Goal: Task Accomplishment & Management: Manage account settings

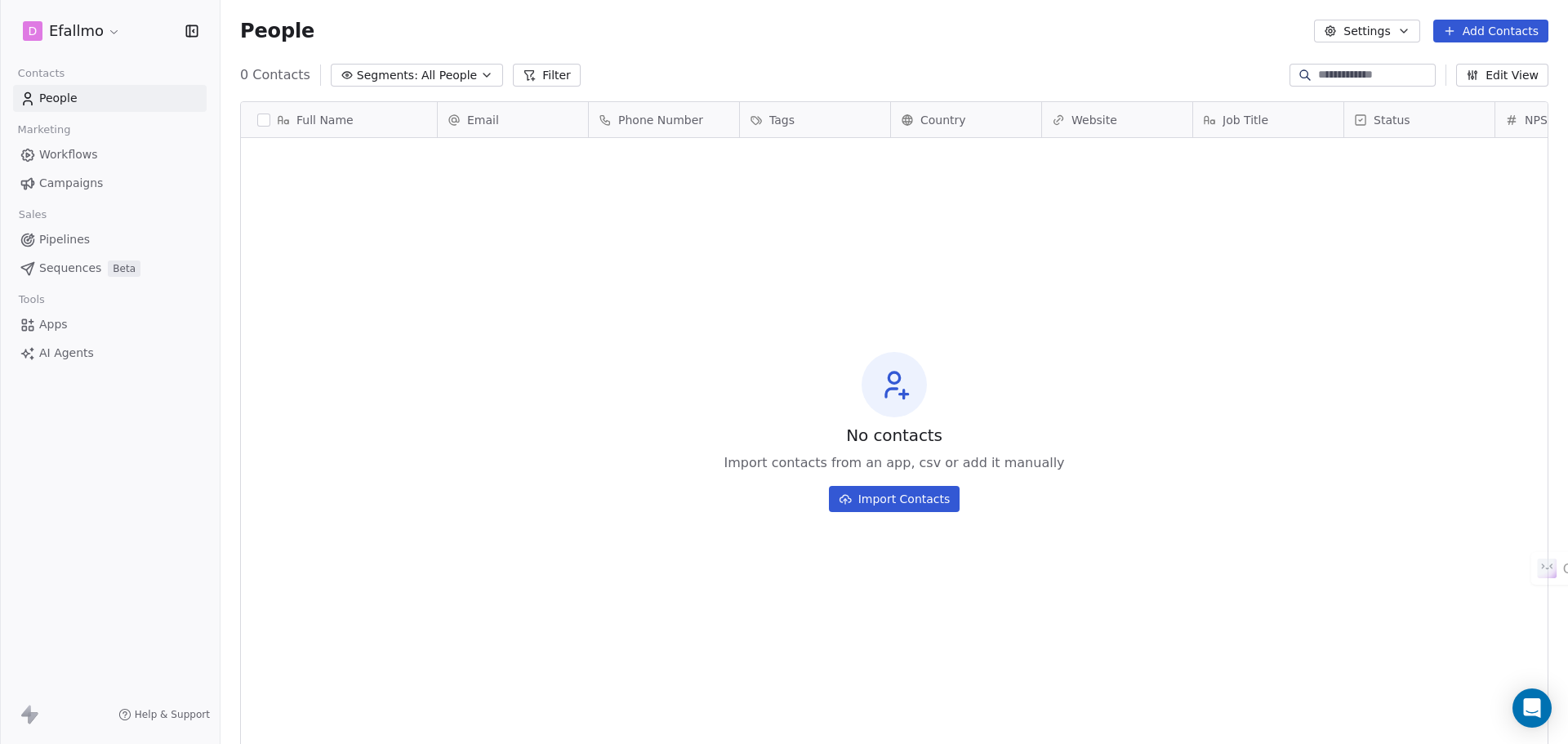
scroll to position [642, 1335]
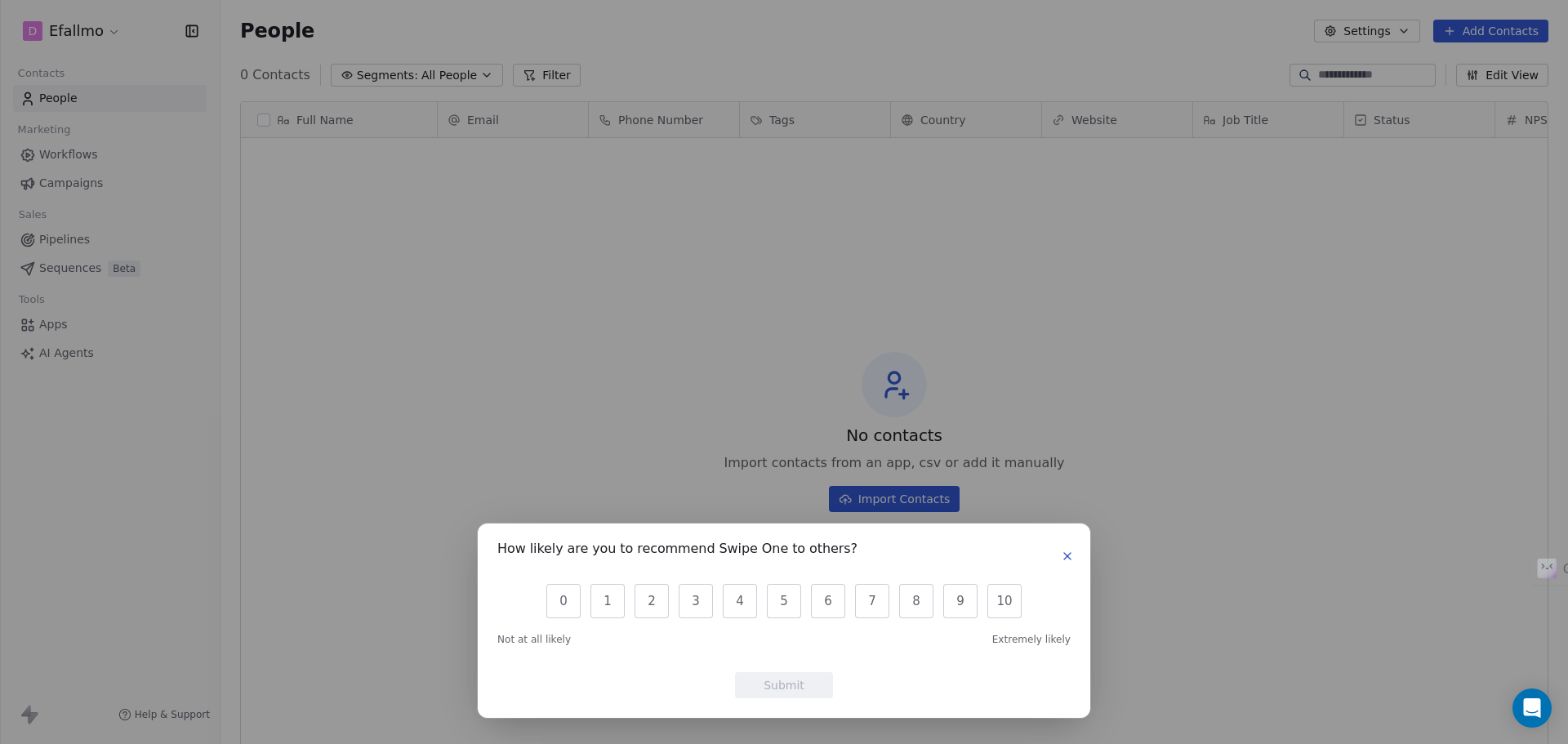
click at [1062, 556] on icon "button" at bounding box center [1067, 557] width 13 height 13
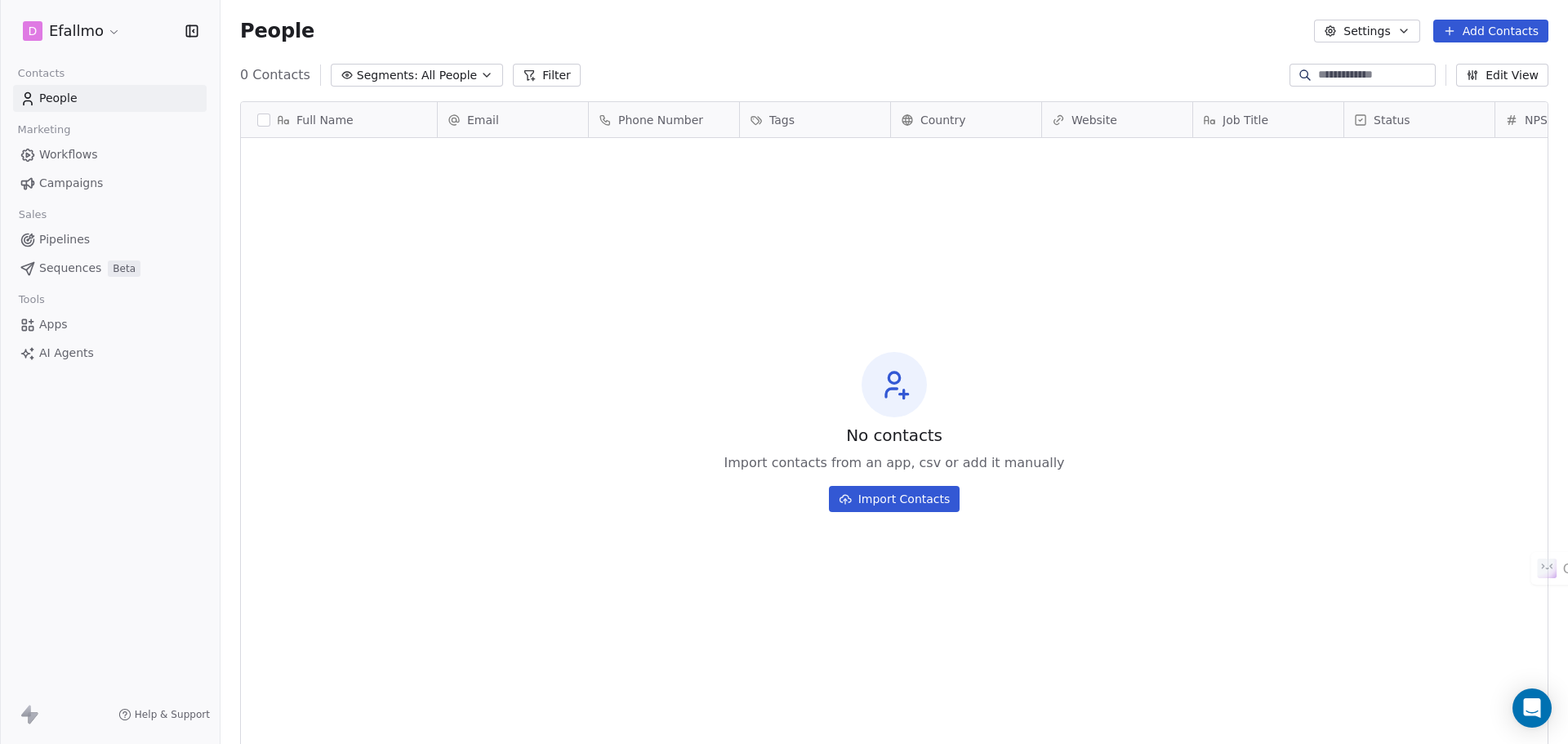
click at [66, 18] on html "**********" at bounding box center [784, 372] width 1568 height 744
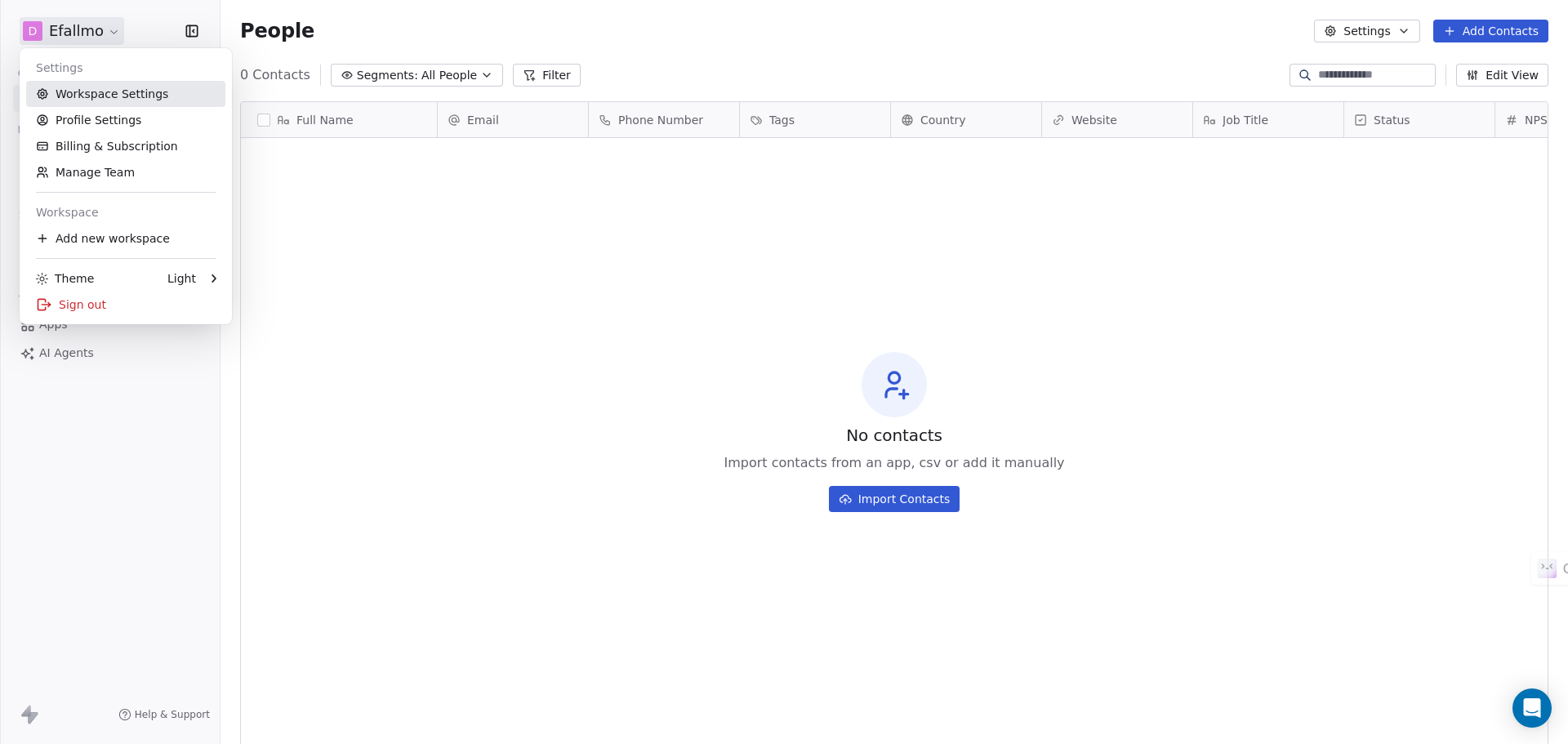
click at [127, 95] on link "Workspace Settings" at bounding box center [126, 94] width 199 height 26
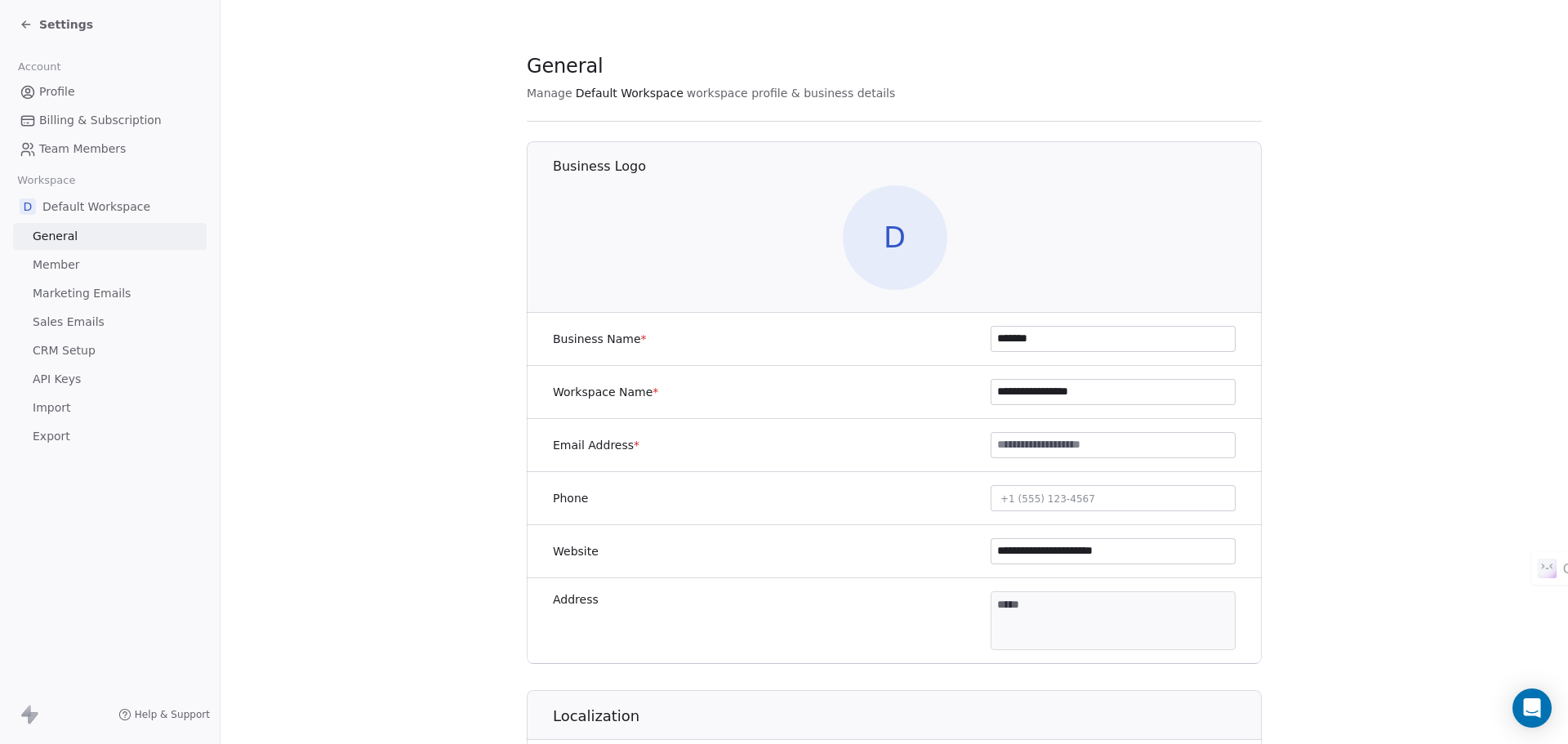
click at [66, 382] on span "API Keys" at bounding box center [57, 379] width 49 height 17
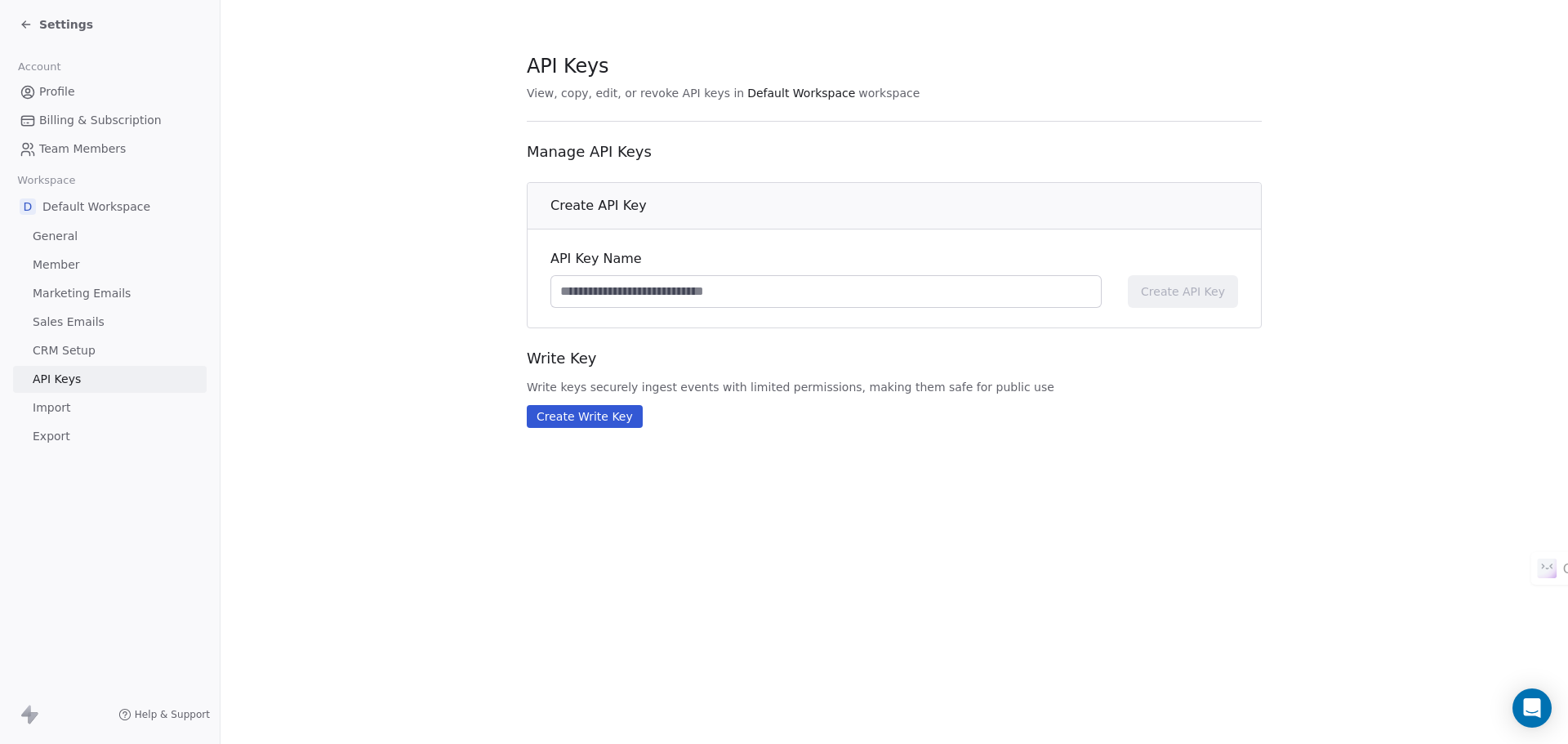
click at [889, 295] on input at bounding box center [825, 291] width 550 height 31
type input "*"
type input "**********"
click at [1175, 278] on button "Create API Key" at bounding box center [1183, 291] width 111 height 33
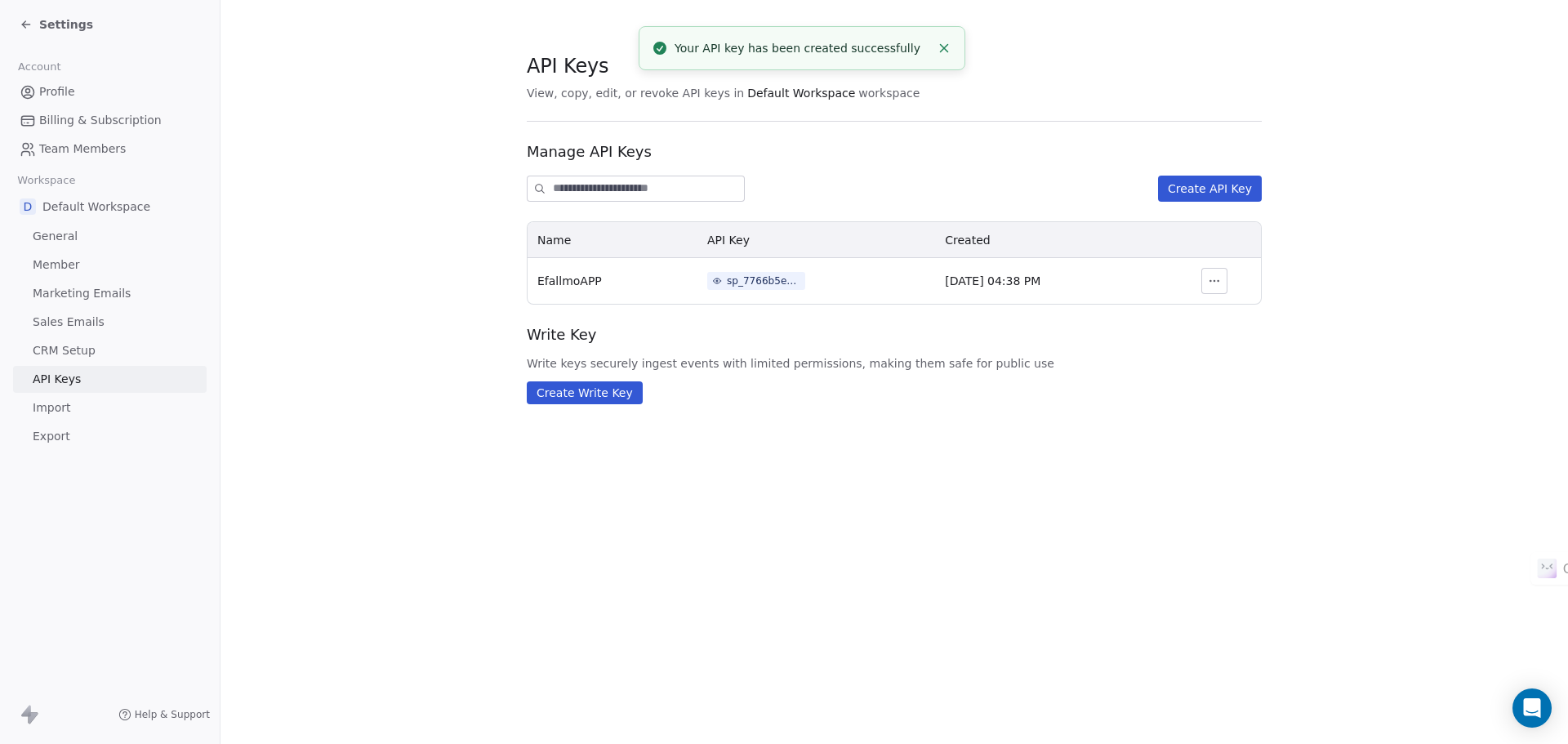
click at [727, 279] on div "sp_7766b5e1722848b9a8561077ea0baf44" at bounding box center [763, 281] width 74 height 15
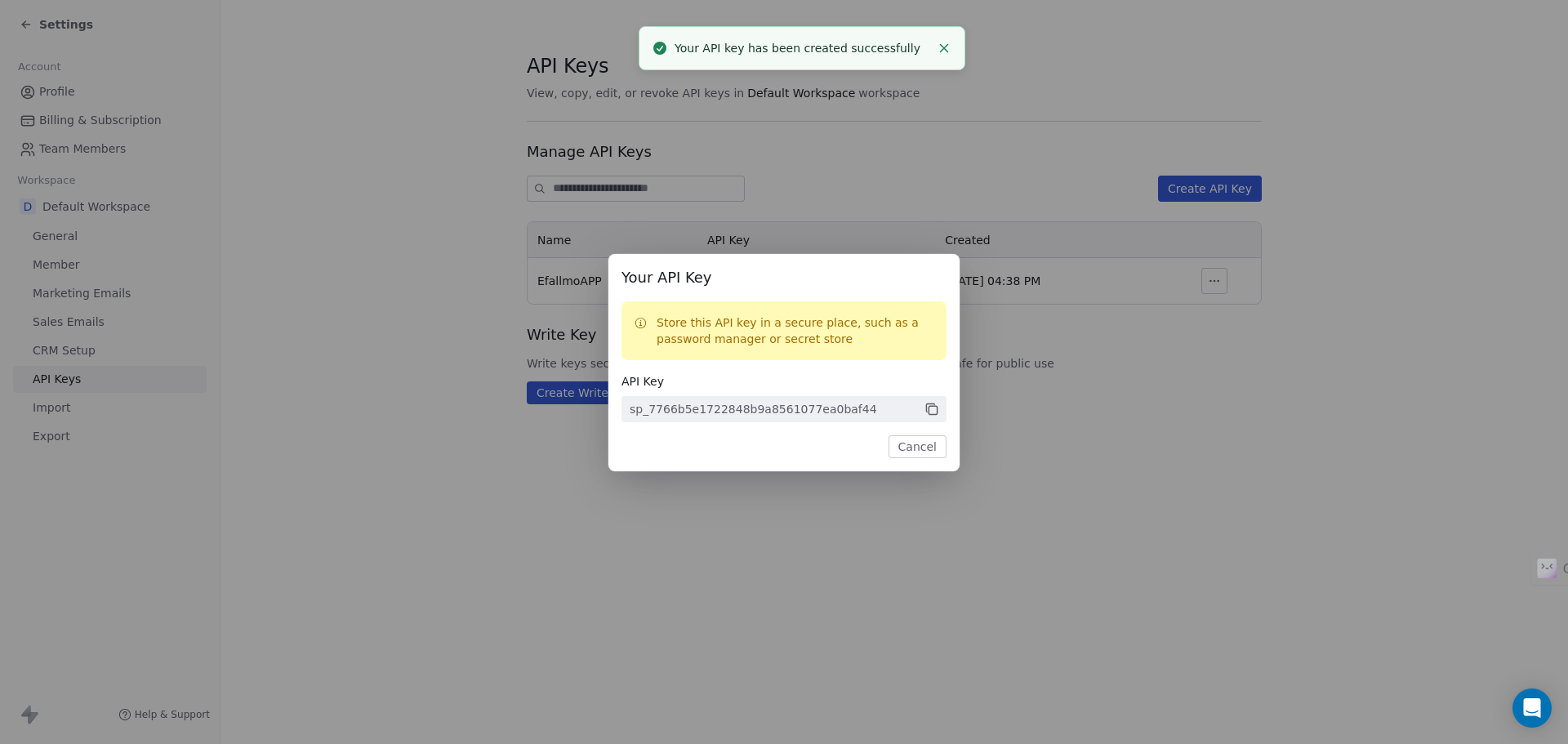
click at [927, 408] on icon at bounding box center [930, 408] width 8 height 8
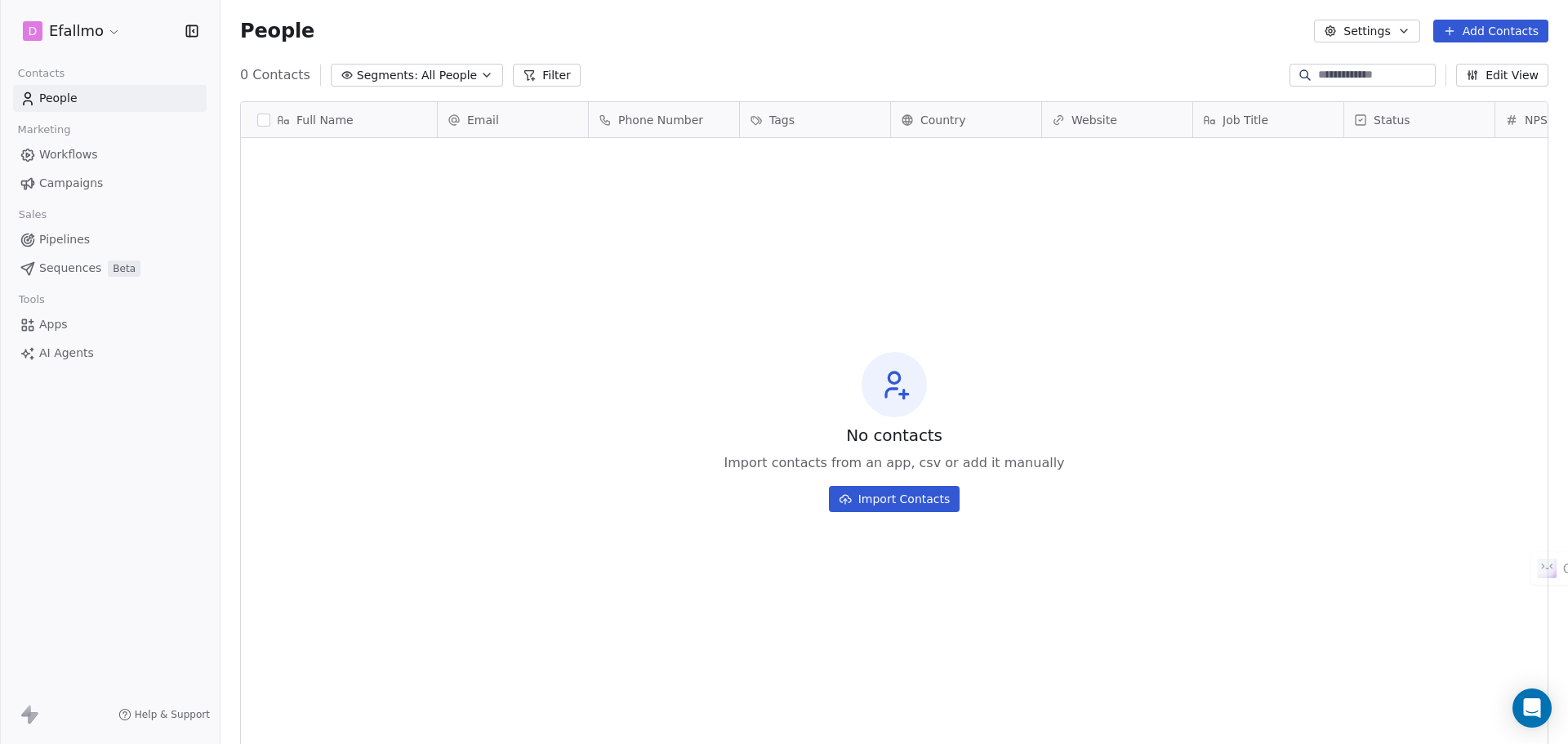
scroll to position [642, 1335]
click at [116, 34] on html "**********" at bounding box center [784, 372] width 1568 height 744
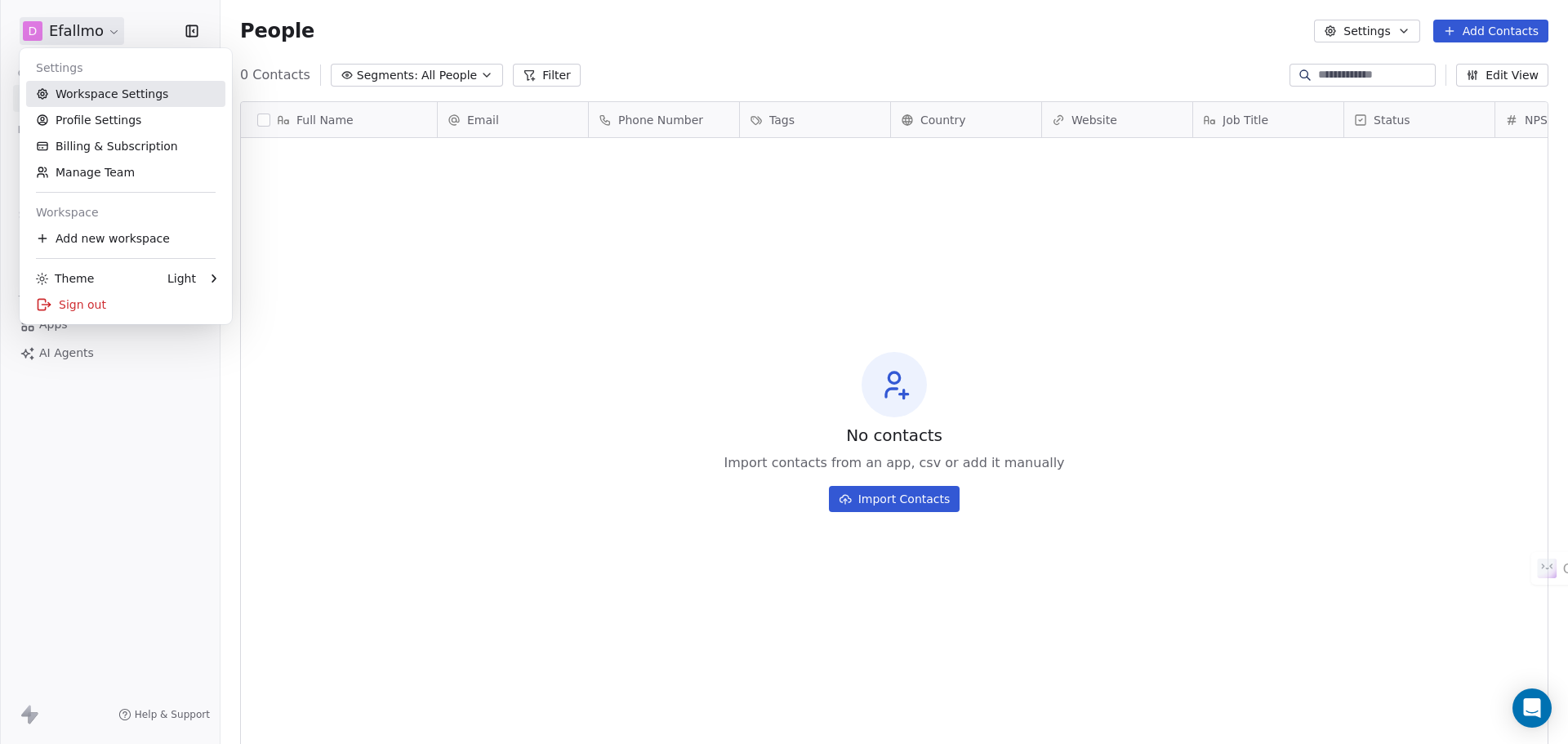
click at [173, 97] on link "Workspace Settings" at bounding box center [126, 94] width 199 height 26
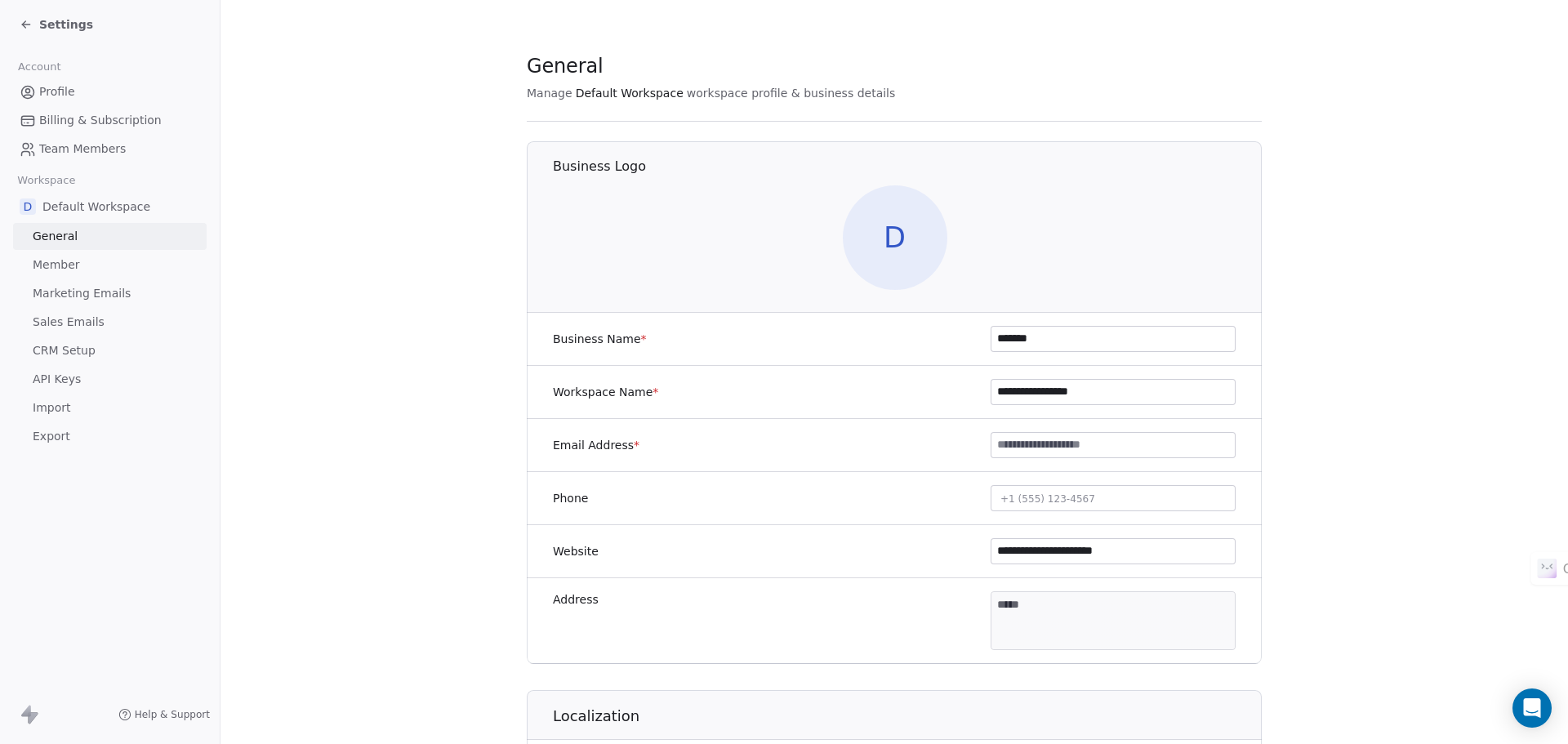
click at [81, 373] on link "API Keys" at bounding box center [110, 379] width 193 height 27
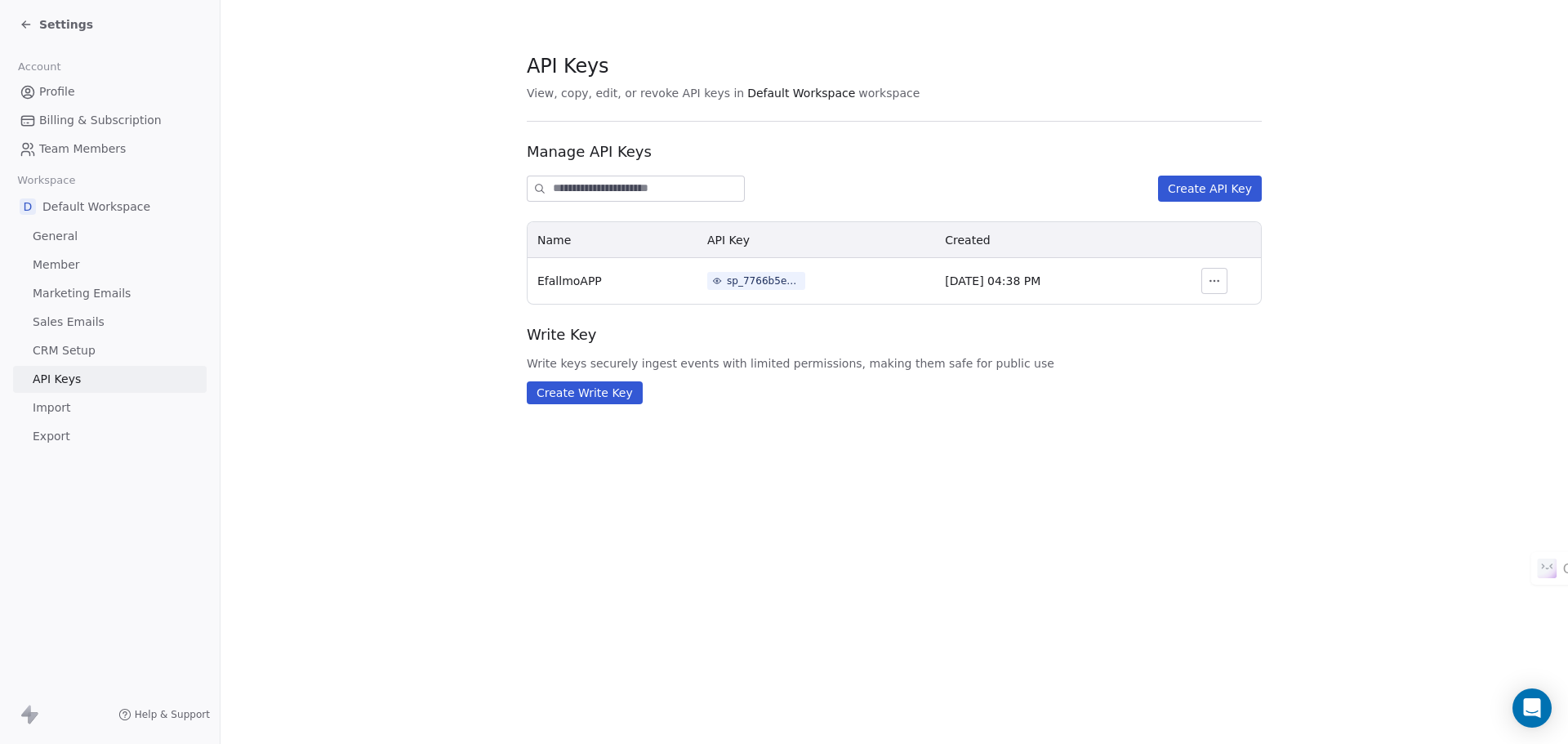
click at [728, 281] on div "sp_7766b5e1722848b9a8561077ea0baf44" at bounding box center [763, 281] width 74 height 15
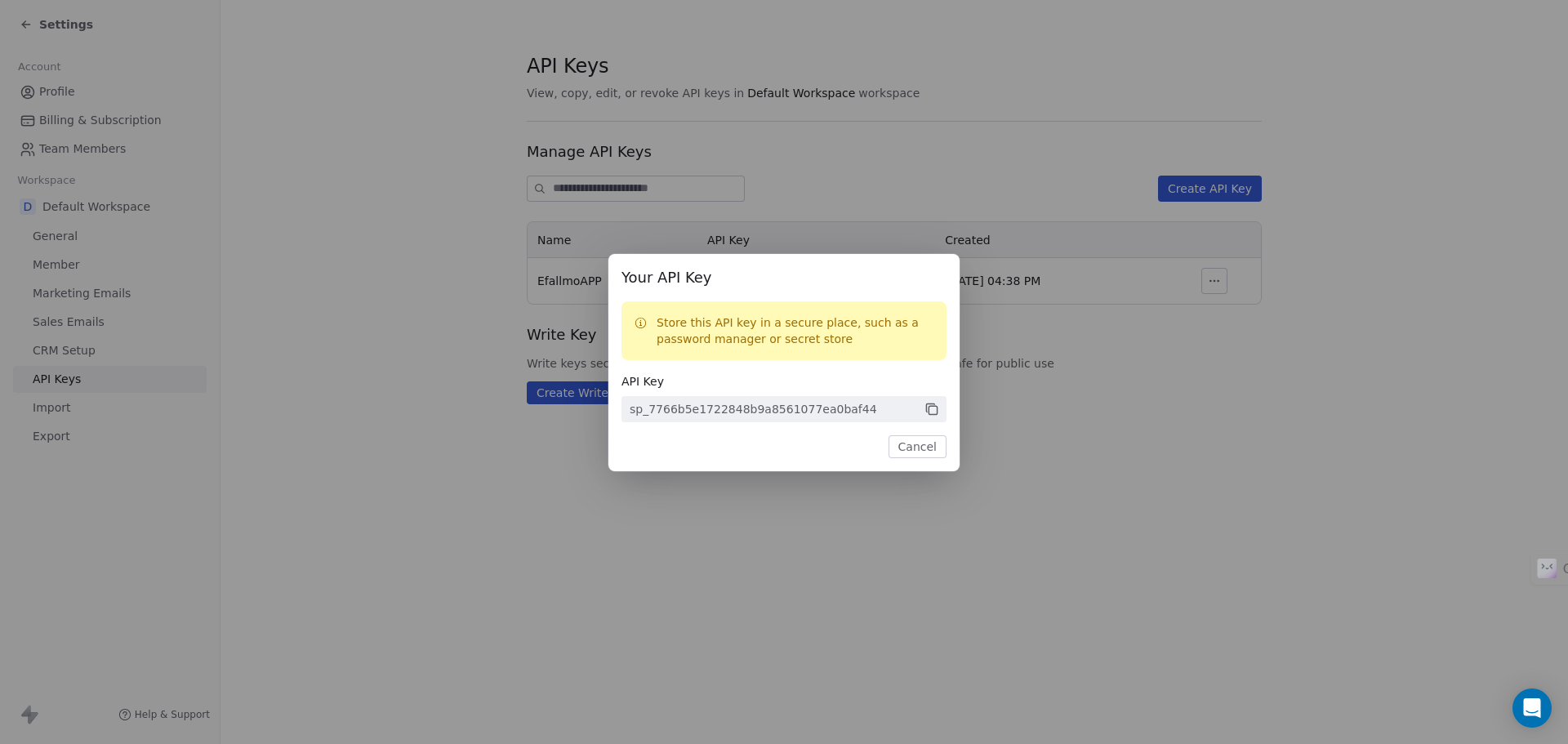
click at [933, 408] on icon at bounding box center [932, 409] width 15 height 15
